Goal: Task Accomplishment & Management: Complete application form

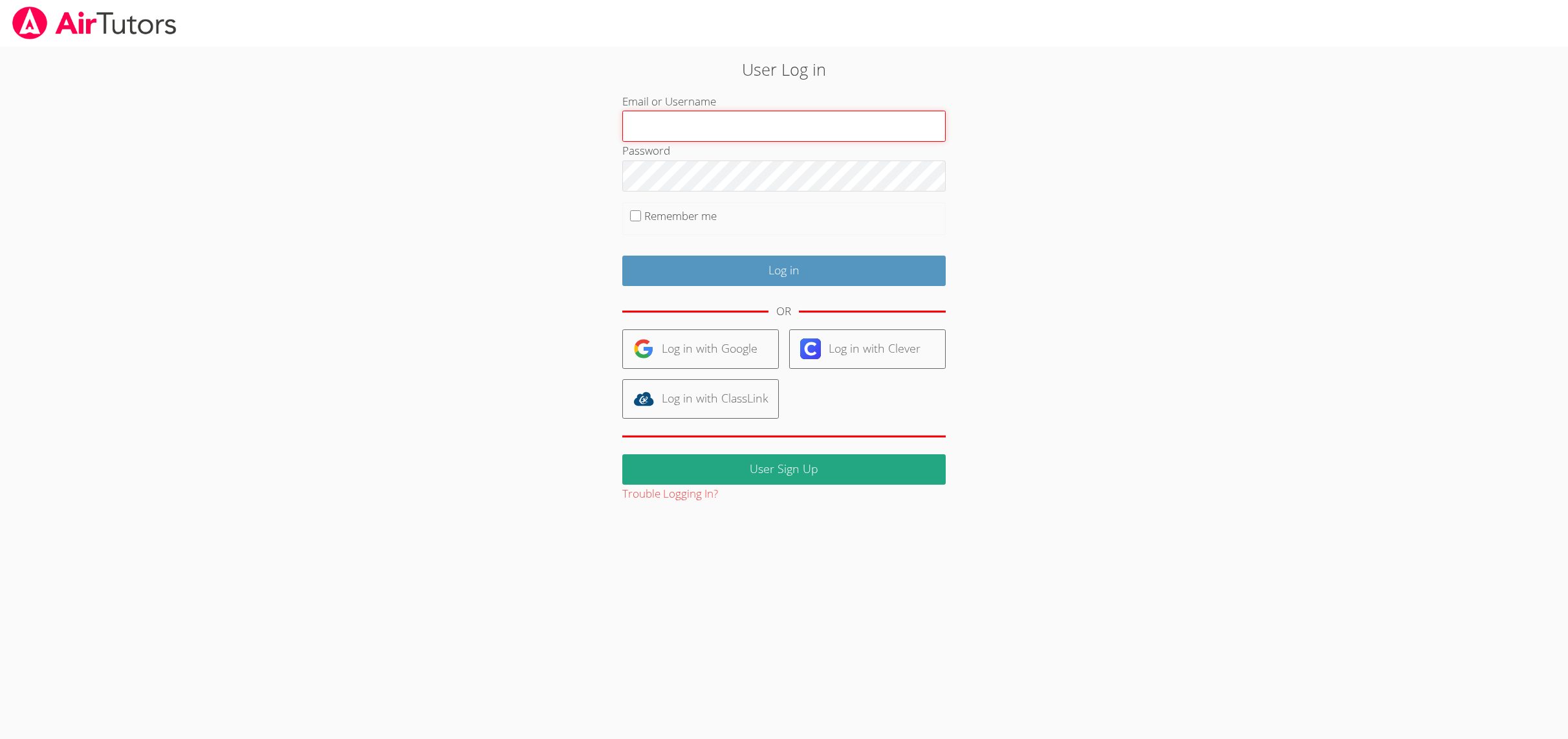
paste input "Ceren Arik-Almote"
click at [667, 121] on input "Ceren Arik-Almote" at bounding box center [784, 125] width 323 height 31
paste input "amy.povondra+parent@gmail.com"
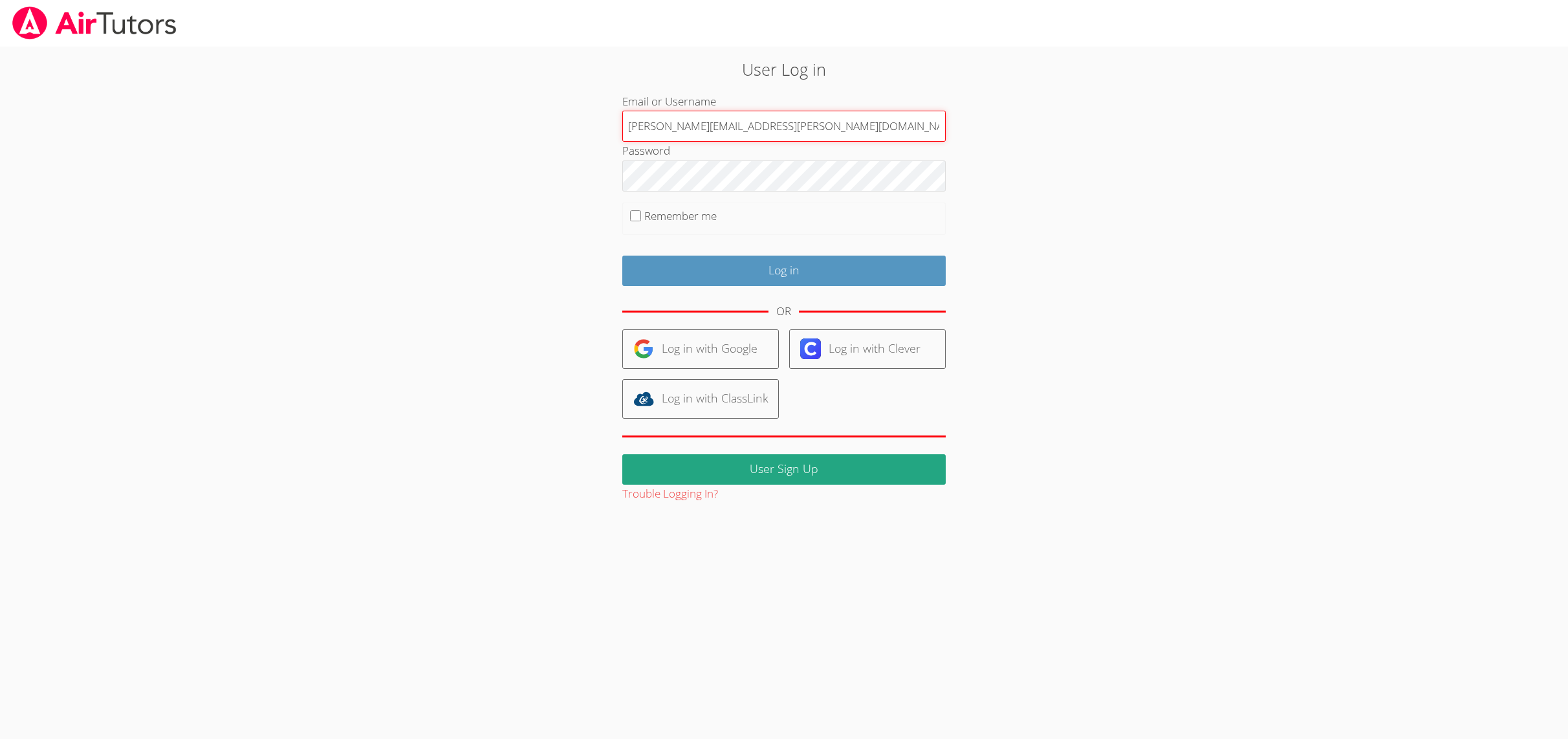
type input "amy.povondra+parent@gmail.com"
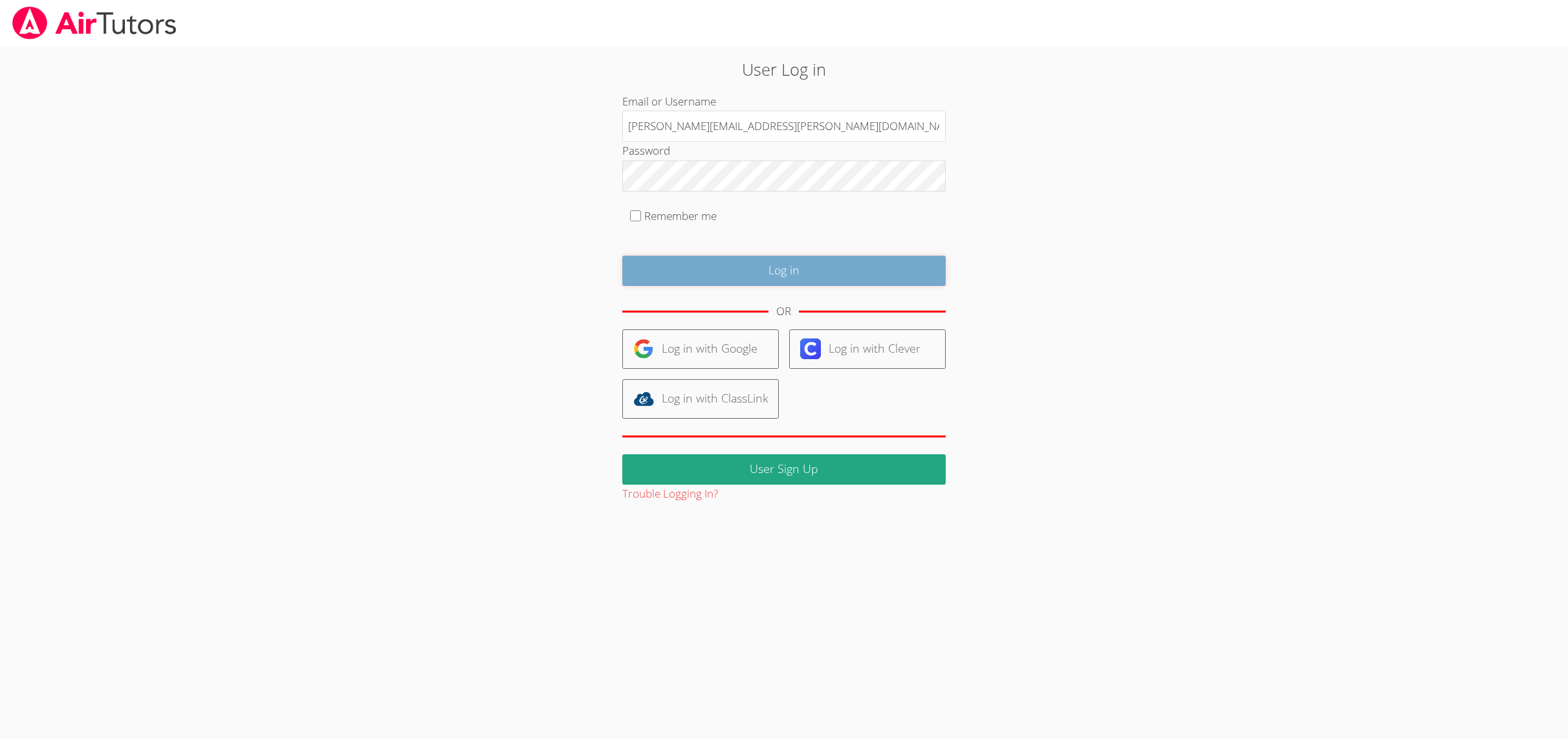
click at [634, 263] on input "Log in" at bounding box center [784, 271] width 323 height 31
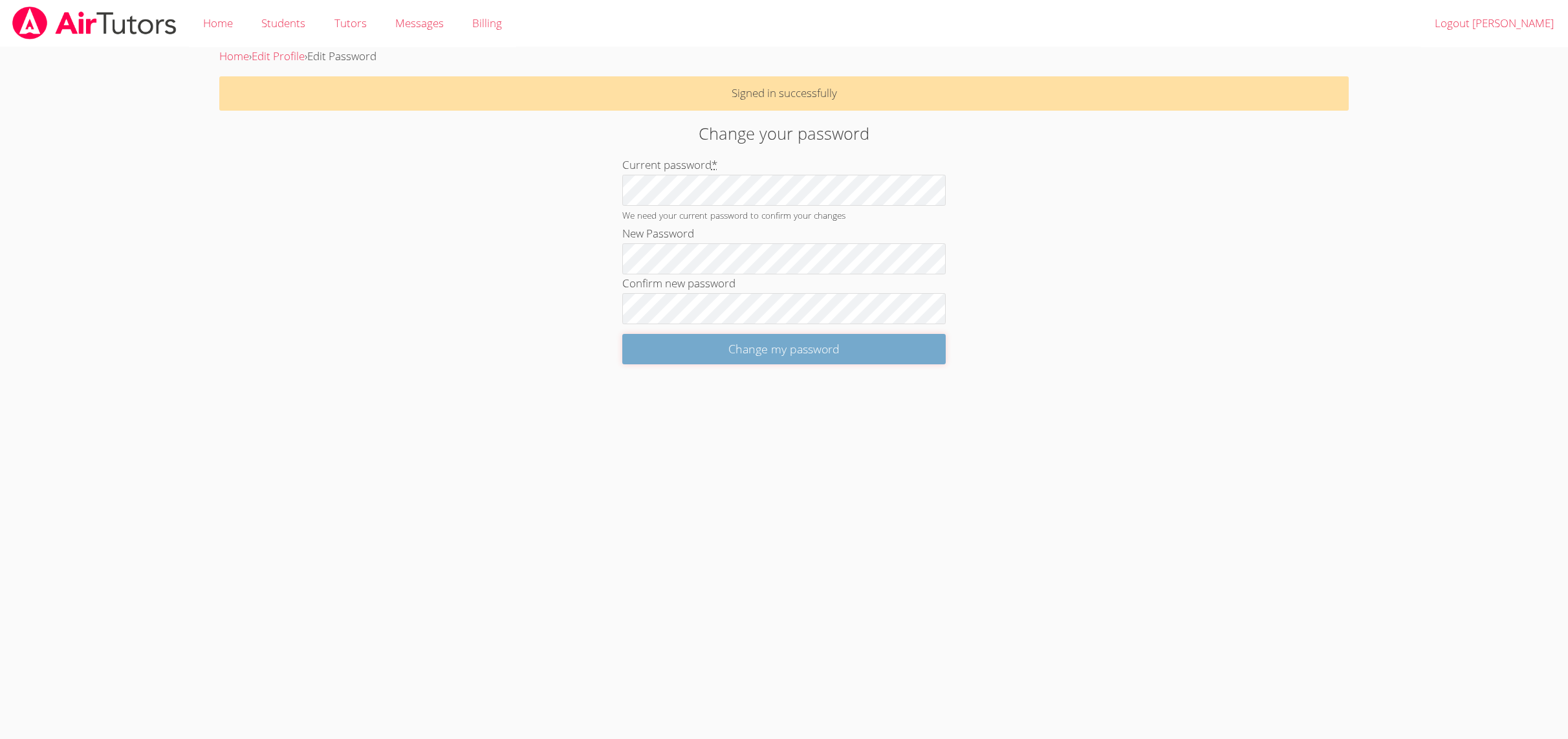
click at [684, 355] on input "Change my password" at bounding box center [784, 348] width 323 height 31
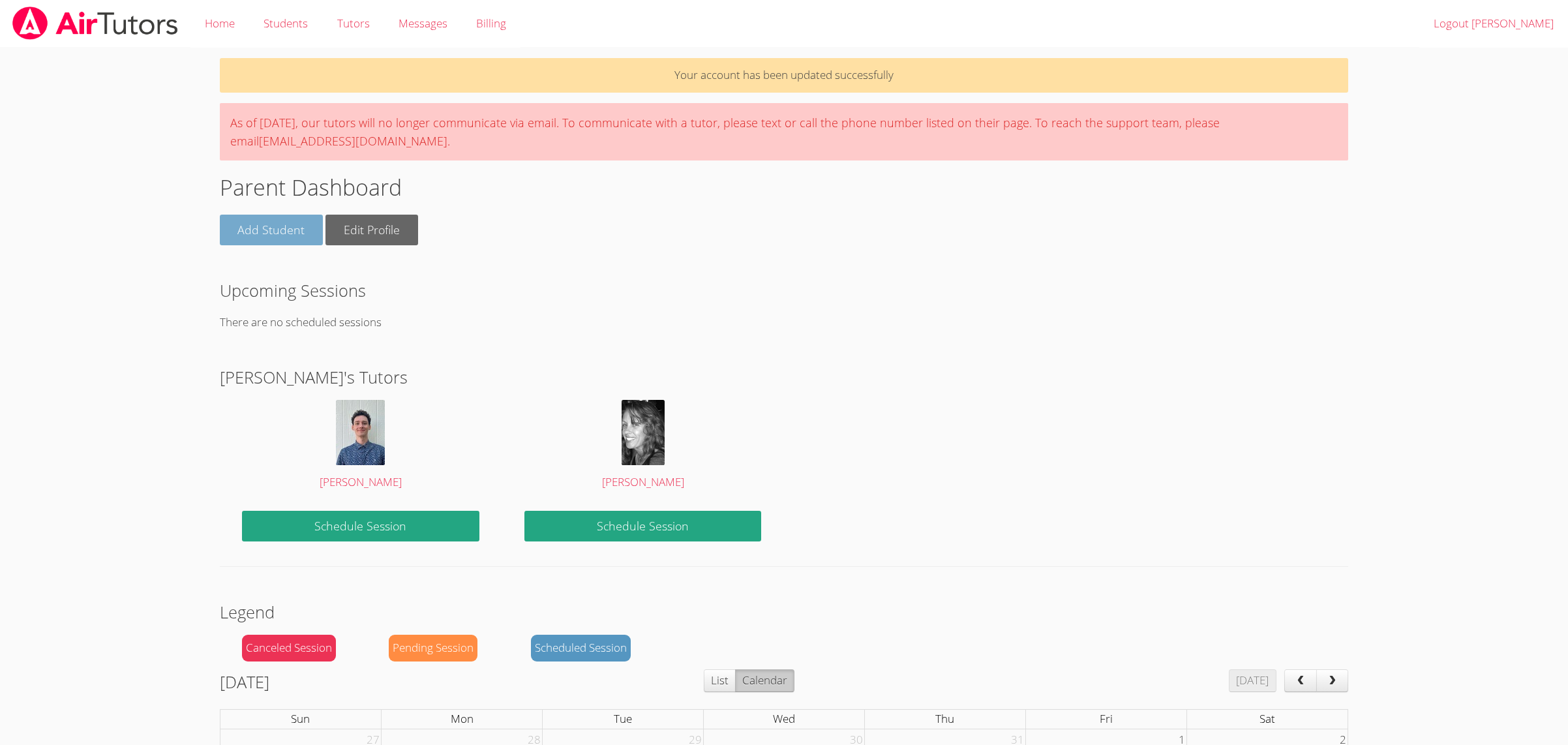
click at [256, 225] on link "Add Student" at bounding box center [271, 230] width 104 height 31
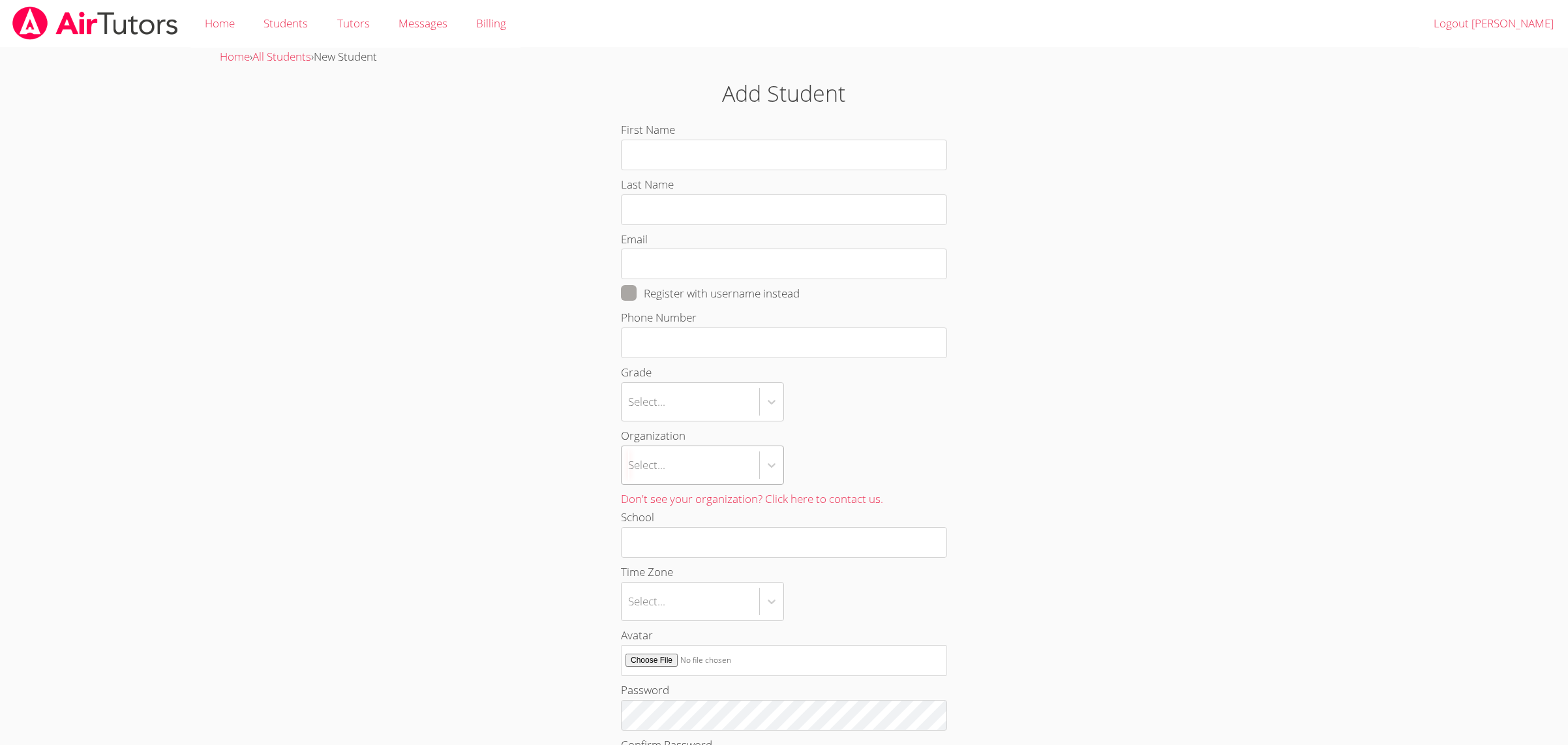
click at [695, 460] on form "First Name Last Name Email Register with username instead Phone Number Grade Se…" at bounding box center [784, 537] width 326 height 833
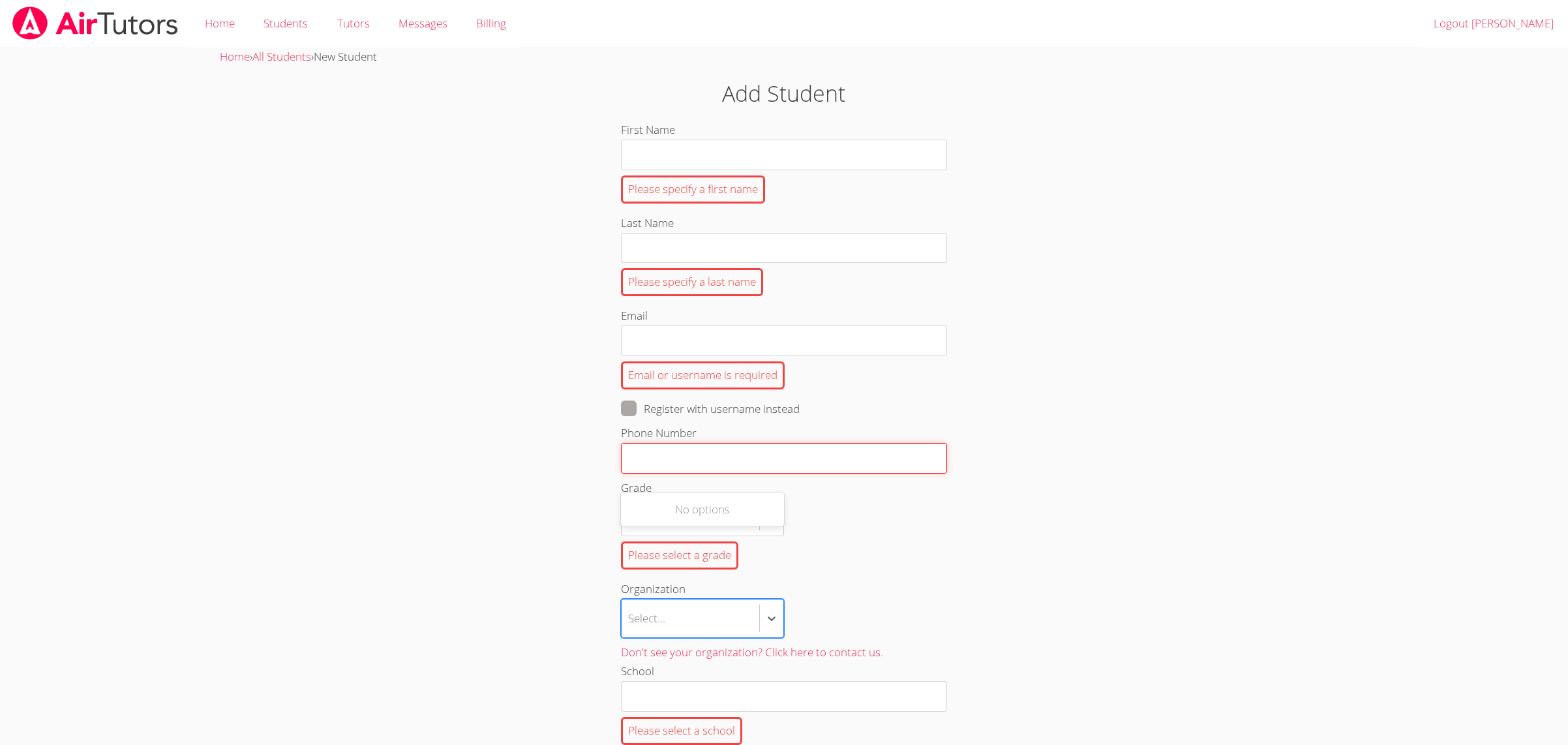
click at [692, 462] on input "Phone Number" at bounding box center [784, 458] width 326 height 31
click at [648, 628] on div "Select..." at bounding box center [646, 619] width 37 height 19
click at [629, 629] on input "Organization Select..." at bounding box center [628, 619] width 1 height 30
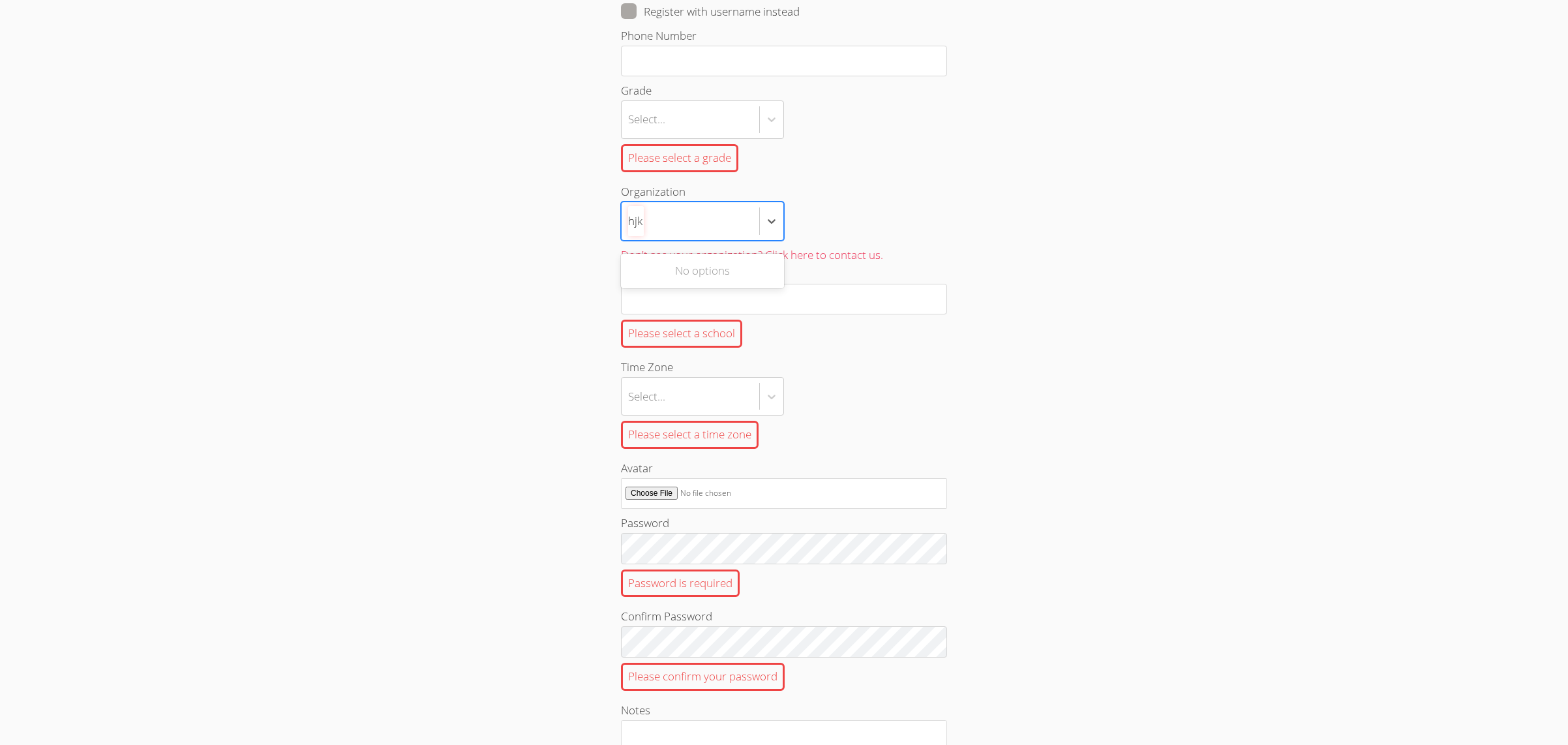
scroll to position [404, 0]
type input "h"
type input "be"
click at [350, 211] on div "Home › All Students › New Student Add Student First Name Please specify a first…" at bounding box center [784, 250] width 1176 height 1213
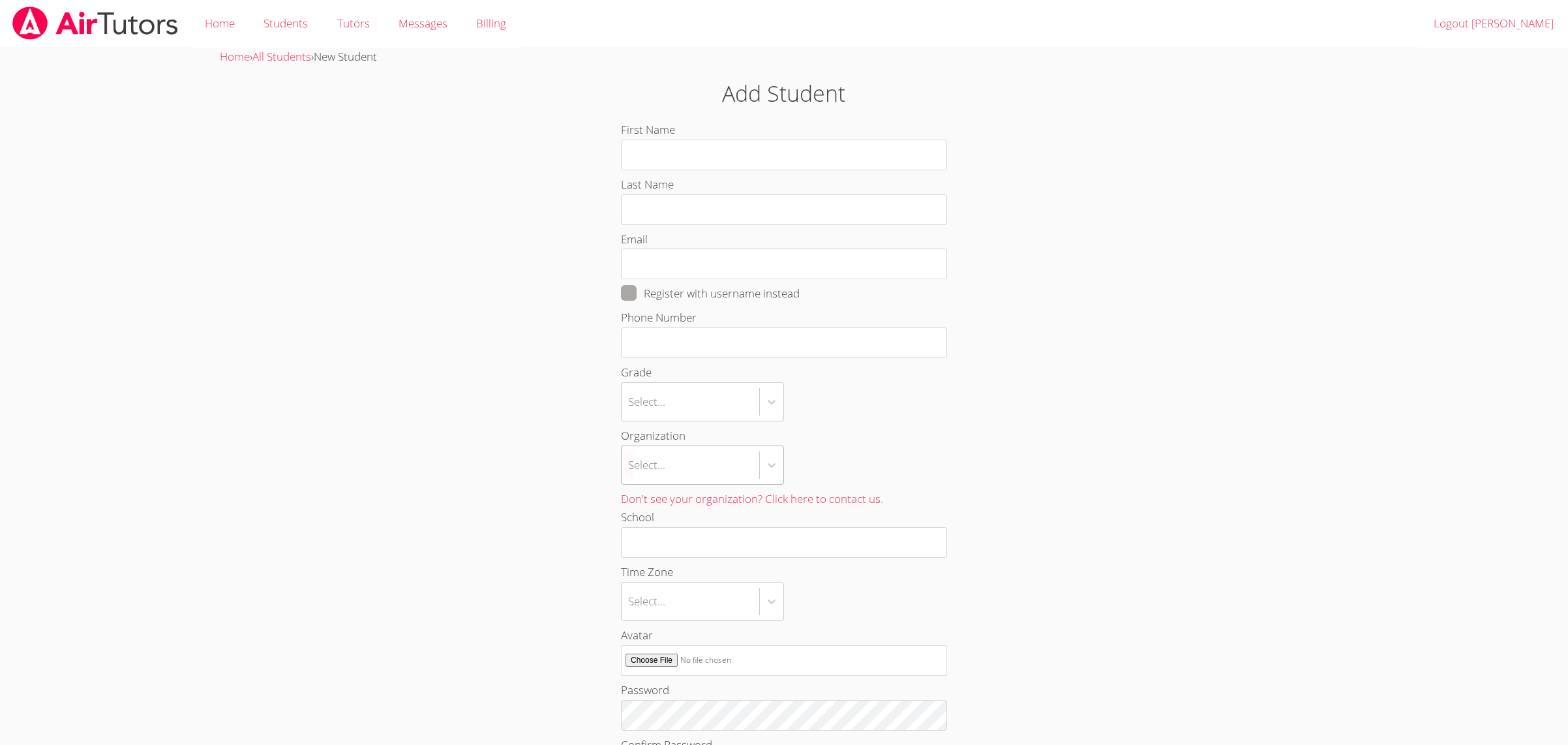
click at [715, 466] on form "First Name Last Name Email Register with username instead Phone Number Grade Se…" at bounding box center [784, 537] width 326 height 833
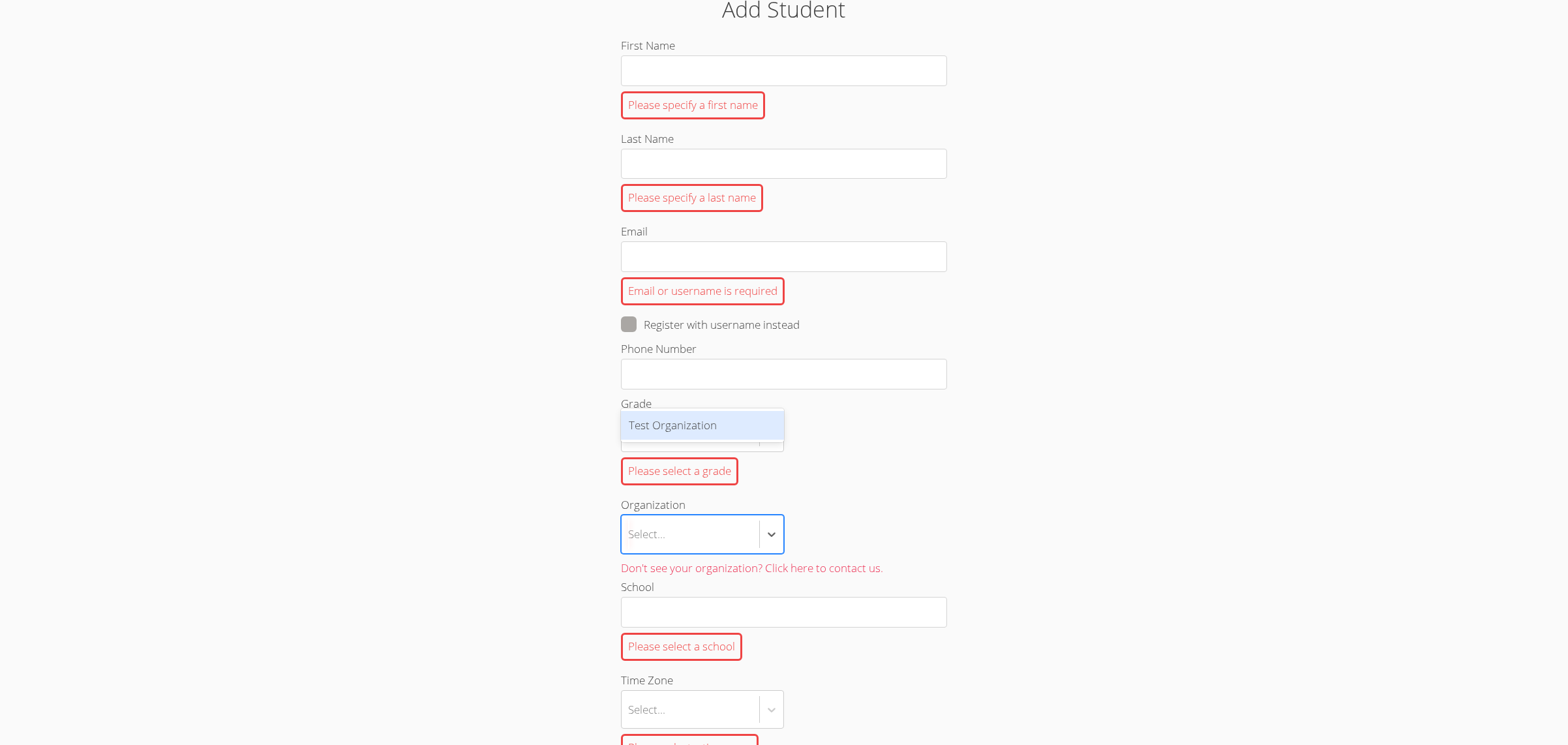
scroll to position [100, 0]
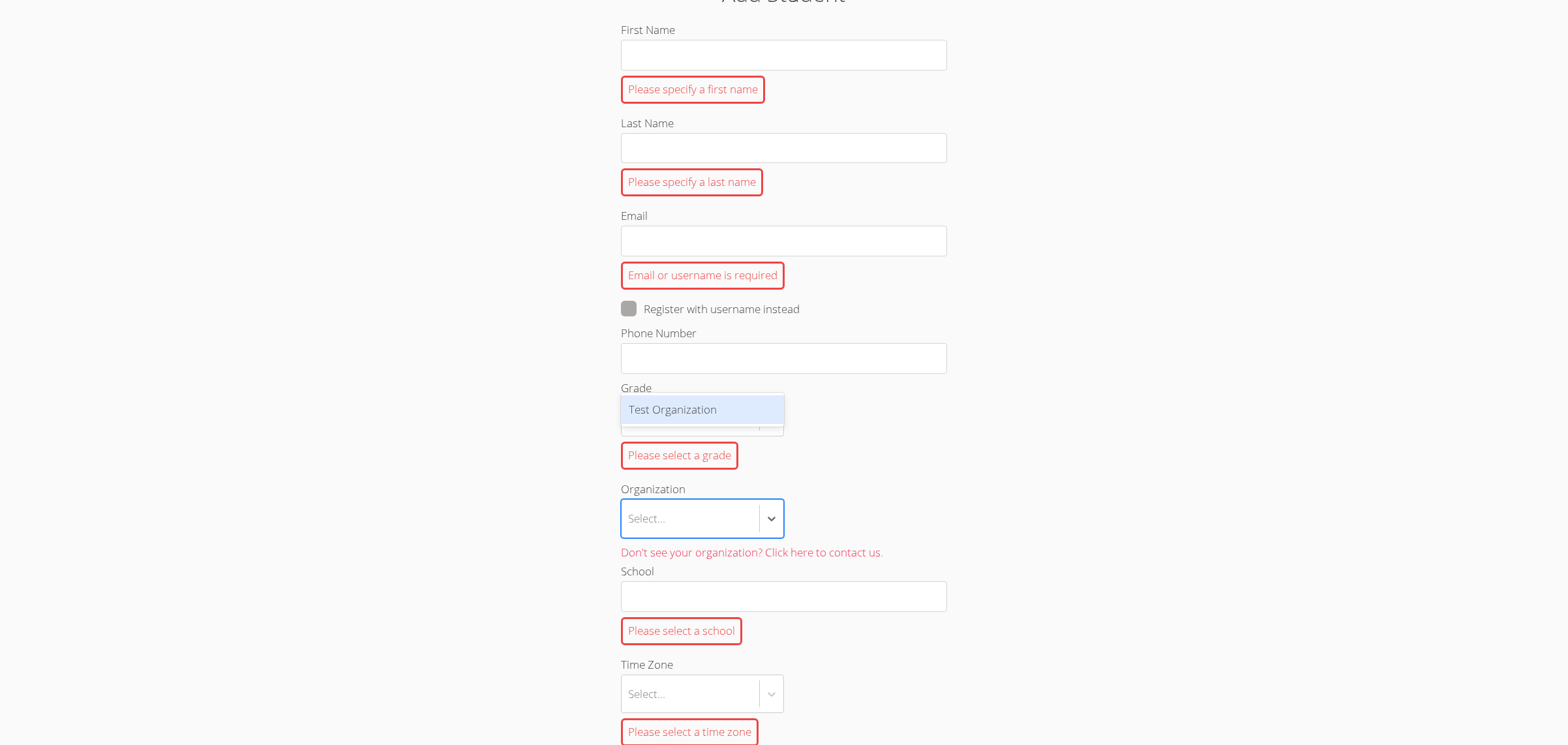
click at [943, 527] on div "option Test Organization focused, 1 of 1. 1 result available. Use Up and Down t…" at bounding box center [784, 519] width 326 height 40
click at [629, 527] on input "Organization option Test Organization focused, 1 of 1. 1 result available. Use …" at bounding box center [628, 519] width 1 height 30
click at [701, 526] on div "Select..." at bounding box center [690, 519] width 137 height 38
click at [629, 526] on input "Organization option Test Organization focused, 1 of 1. 1 result available. Use …" at bounding box center [628, 519] width 1 height 30
click at [672, 577] on div "Test Organization" at bounding box center [702, 568] width 163 height 29
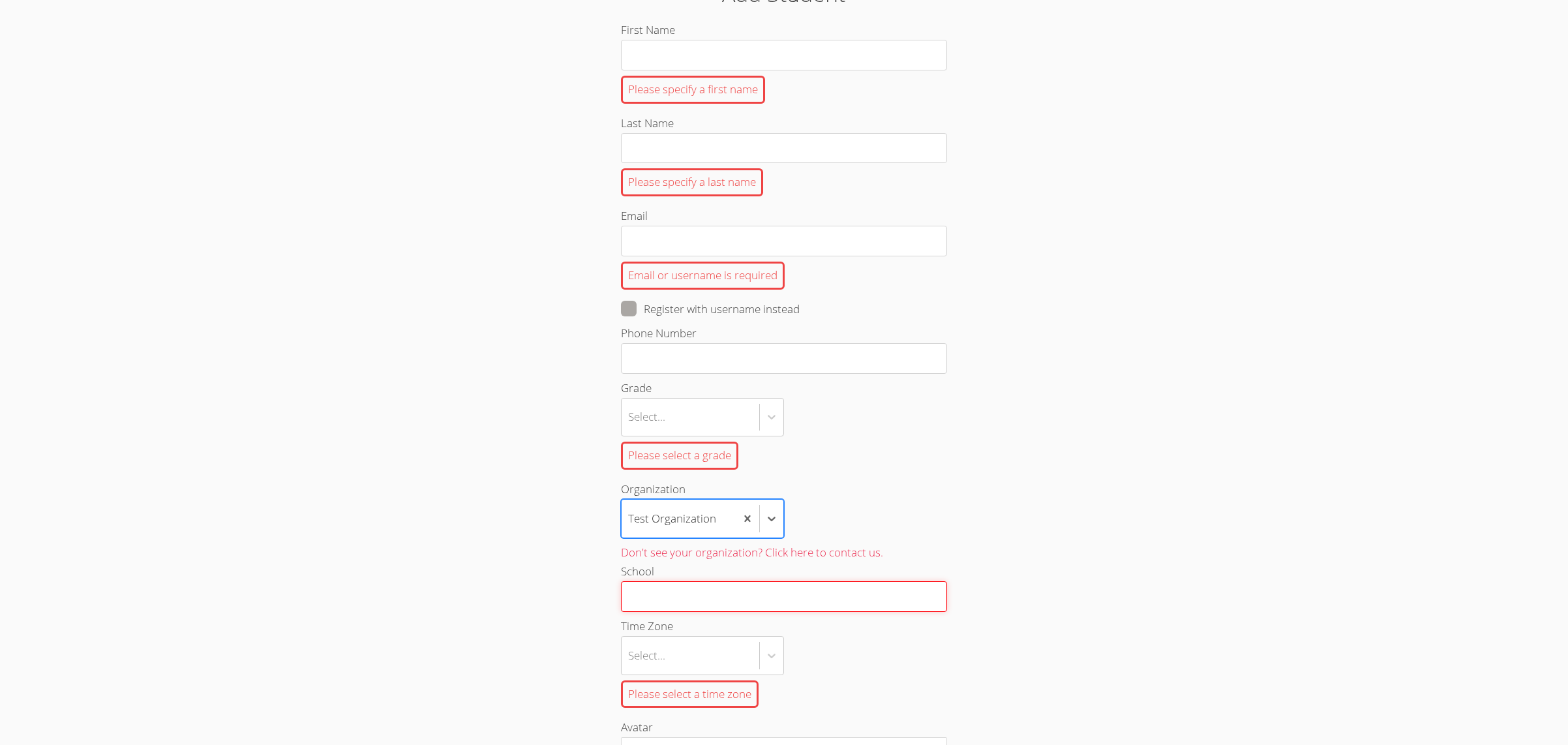
click at [668, 612] on input "School" at bounding box center [784, 596] width 326 height 31
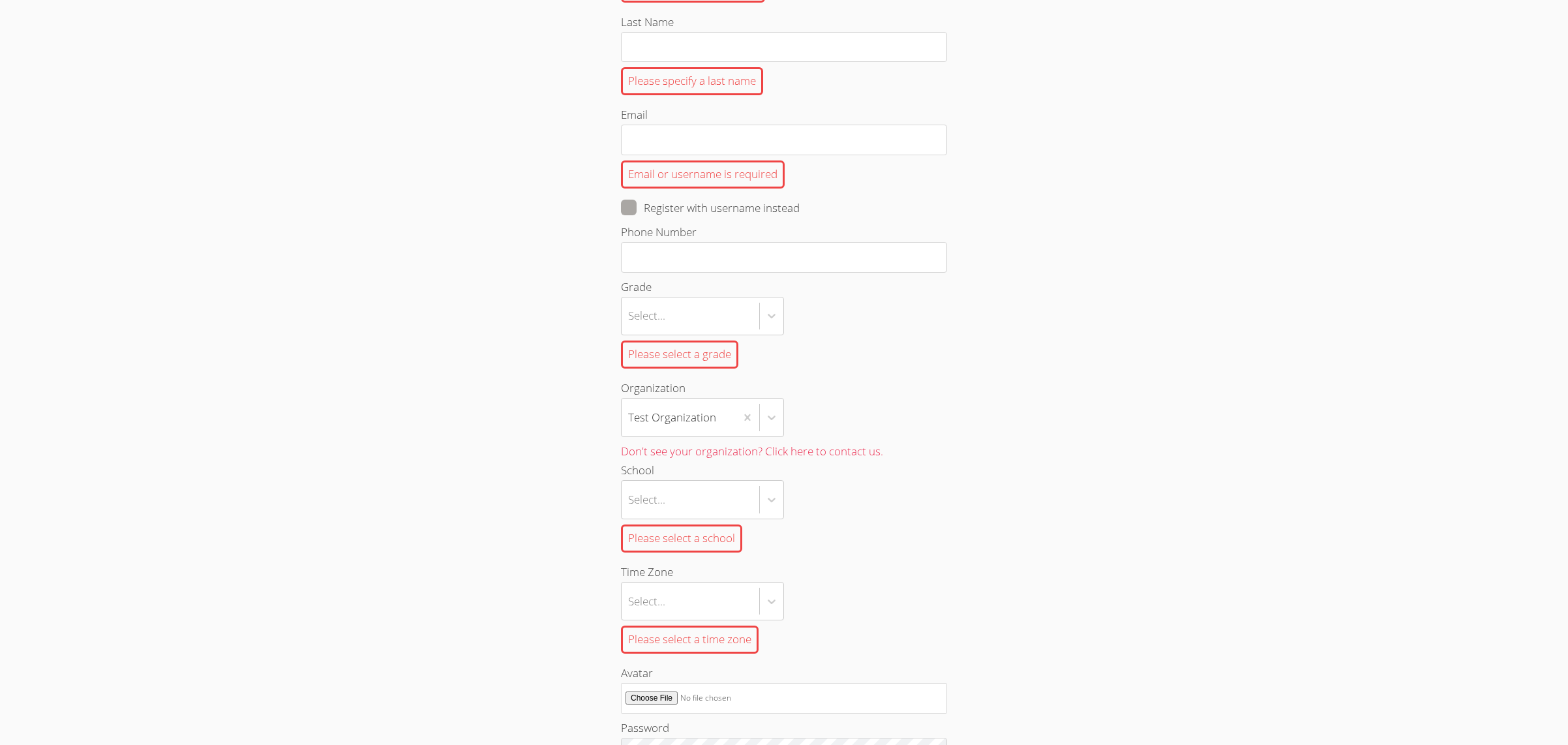
scroll to position [277, 0]
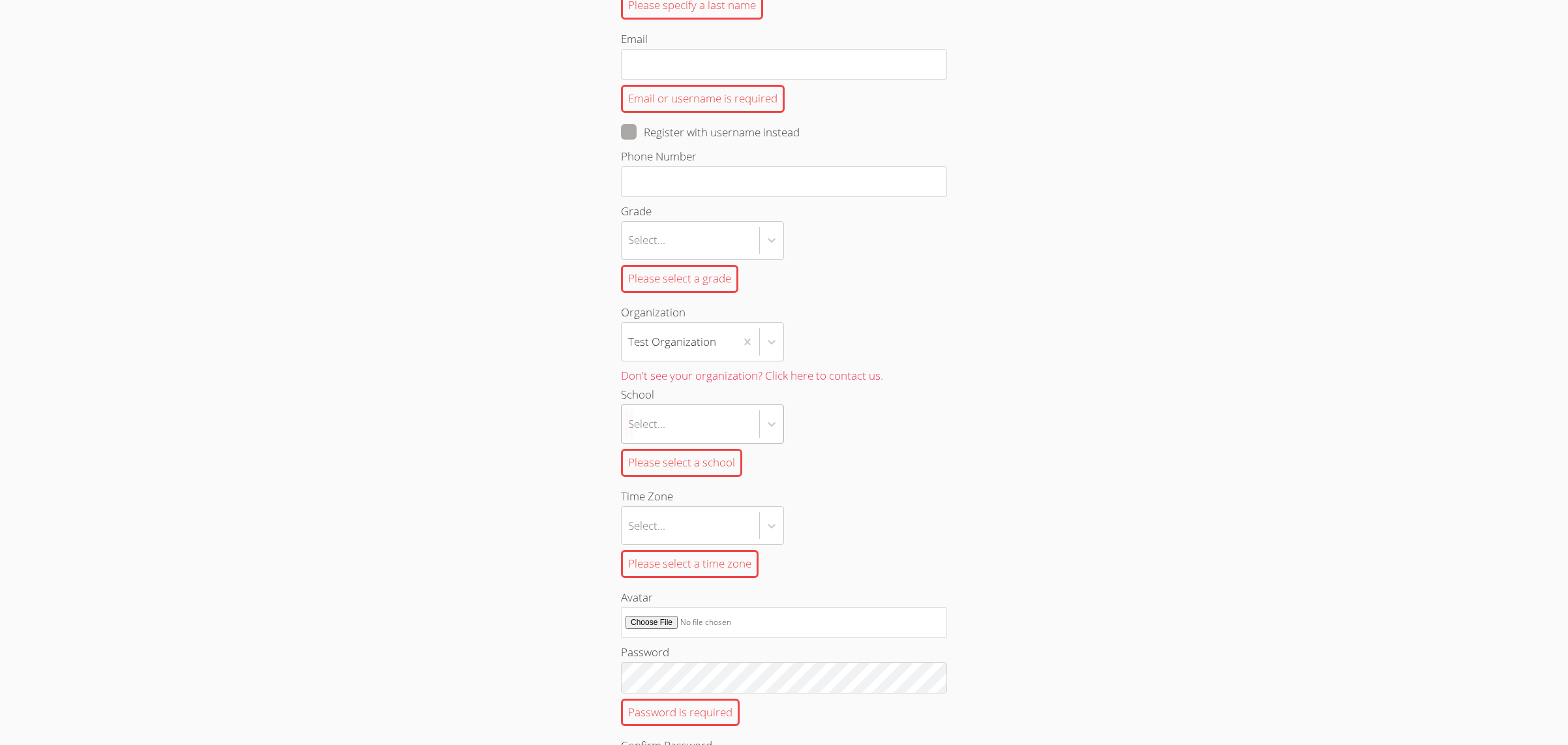
click at [661, 433] on div "Select..." at bounding box center [646, 424] width 37 height 19
click at [629, 435] on input "School Select... Please select a school" at bounding box center [628, 424] width 1 height 30
type input "g"
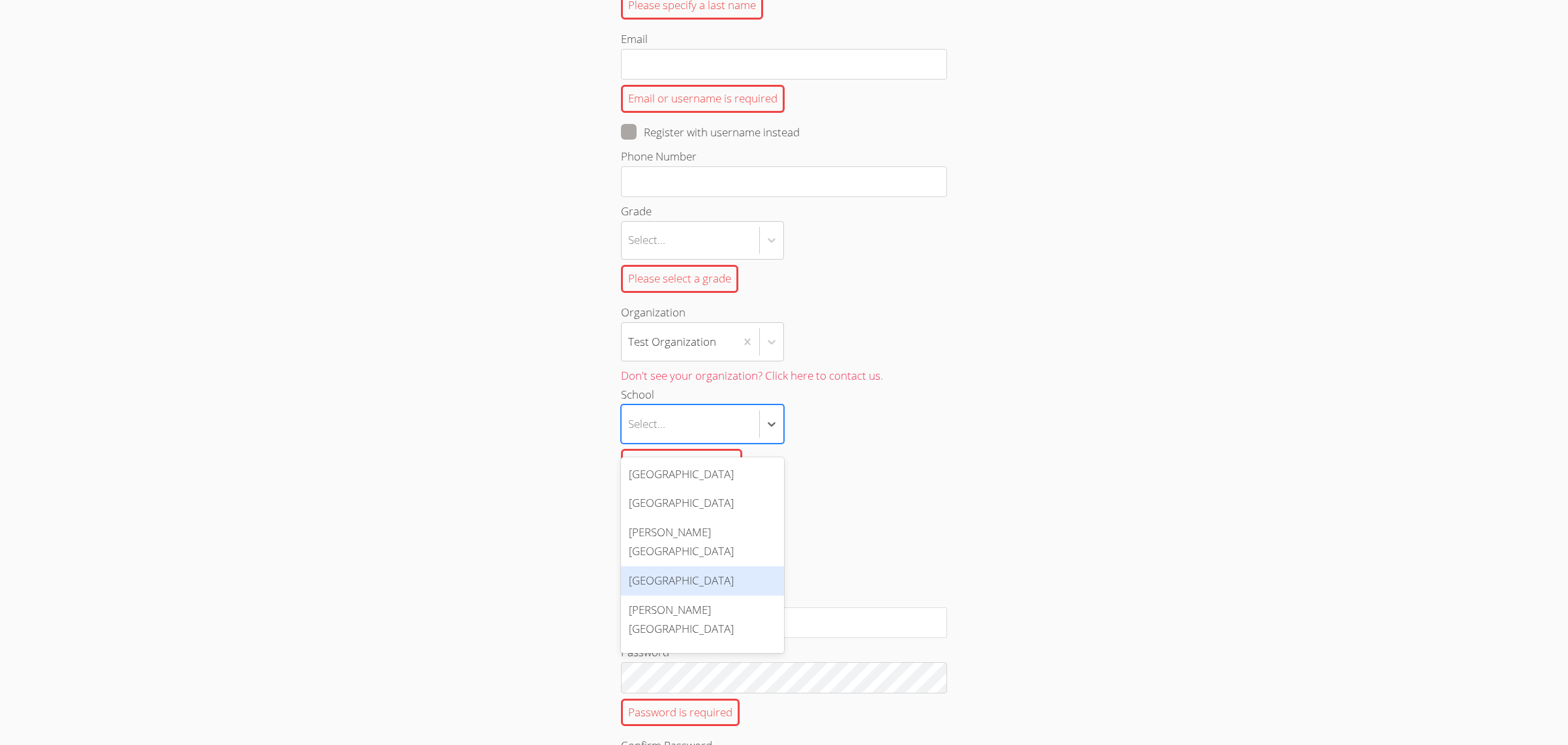
click at [943, 451] on div "Please select a school" at bounding box center [784, 462] width 326 height 39
click at [629, 439] on input "School option [GEOGRAPHIC_DATA] focused, 4 of 30. 30 results available. Use Up …" at bounding box center [628, 424] width 1 height 30
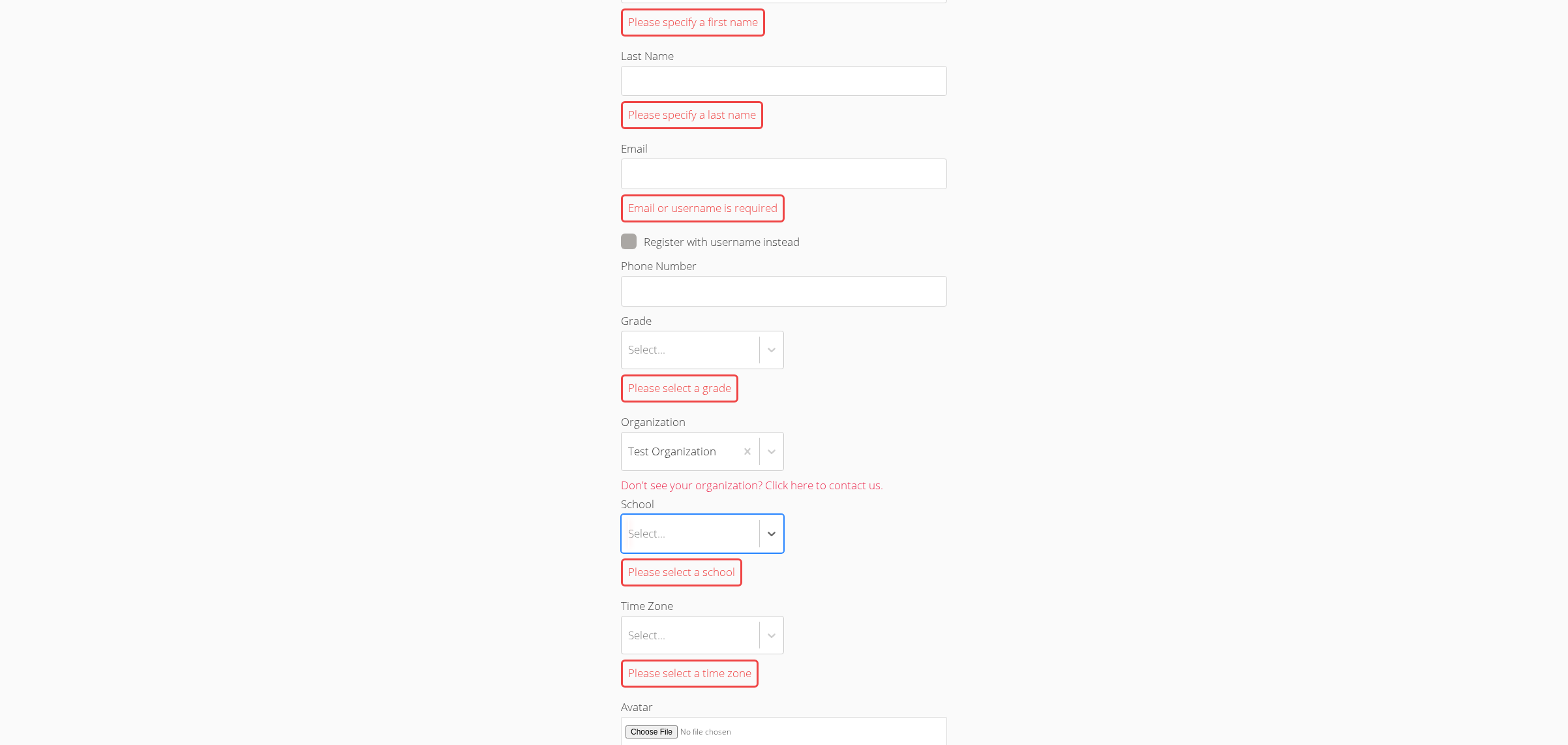
scroll to position [272, 0]
